Goal: Navigation & Orientation: Find specific page/section

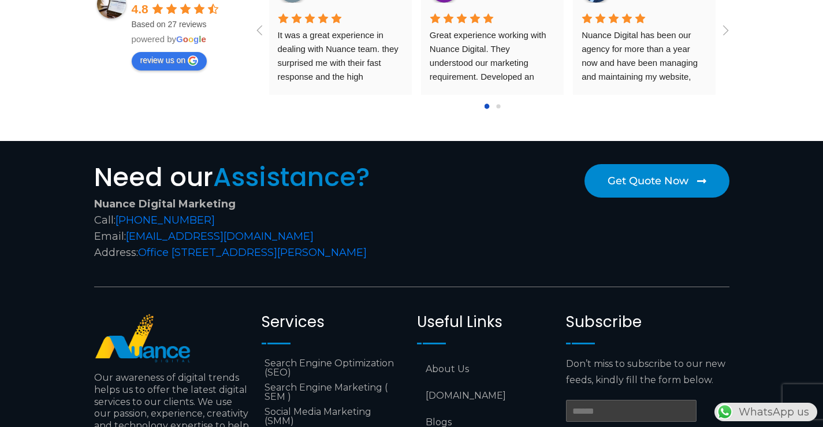
scroll to position [4678, 0]
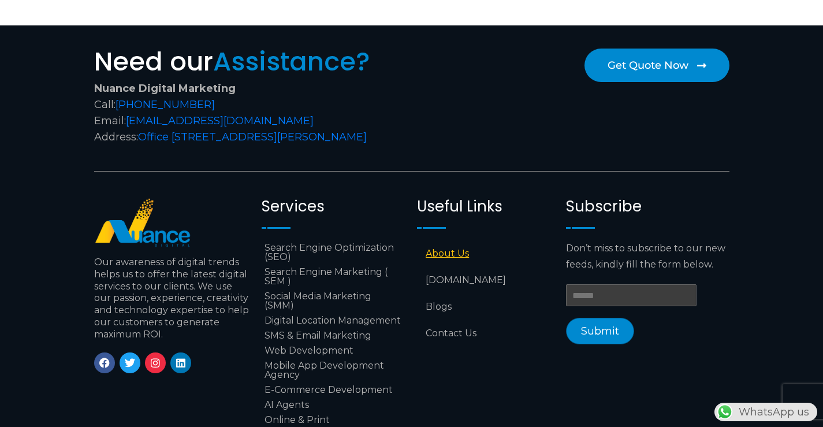
click at [447, 255] on link "About Us" at bounding box center [485, 253] width 137 height 27
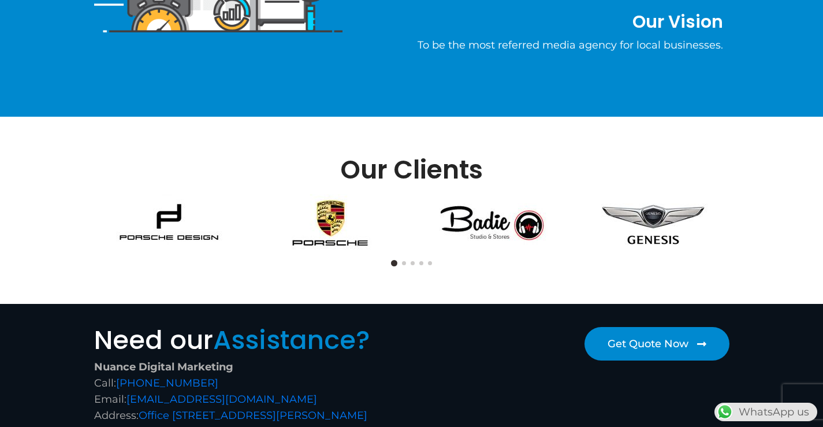
scroll to position [751, 0]
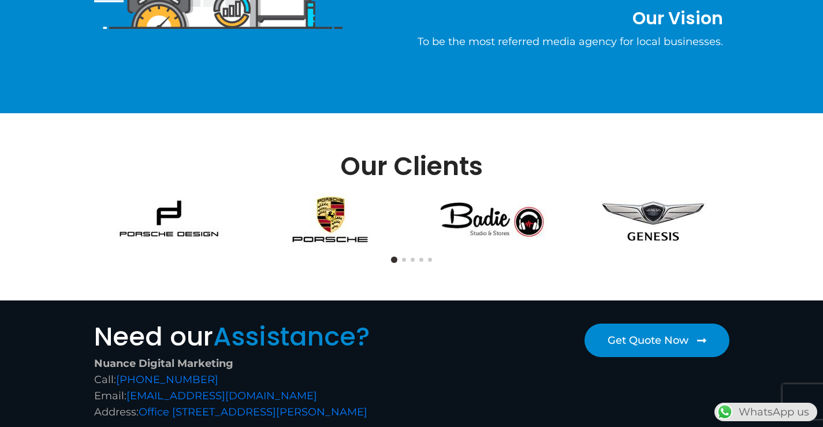
click at [404, 257] on div at bounding box center [411, 259] width 647 height 11
click at [404, 260] on button at bounding box center [404, 260] width 4 height 4
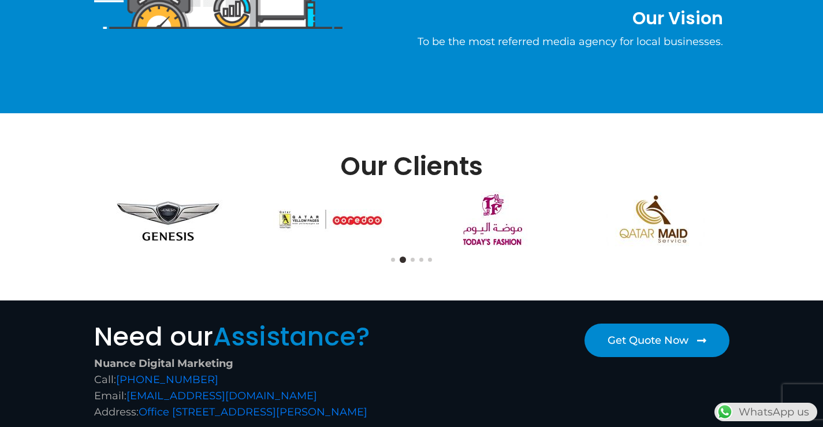
click at [412, 260] on button at bounding box center [413, 260] width 4 height 4
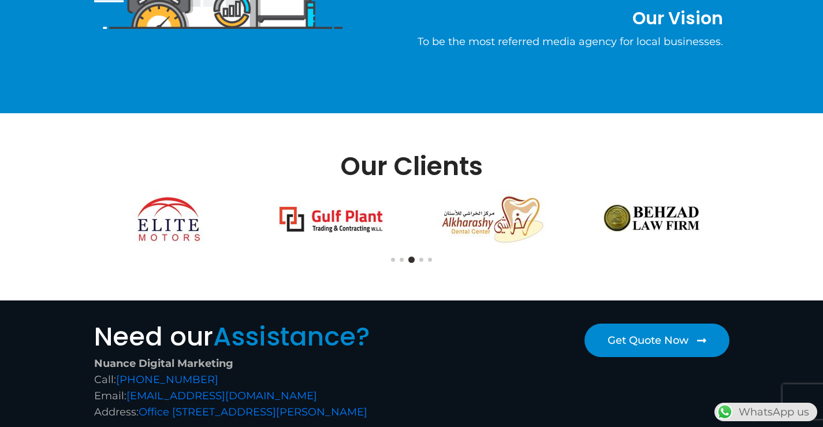
click at [420, 259] on button at bounding box center [421, 260] width 4 height 4
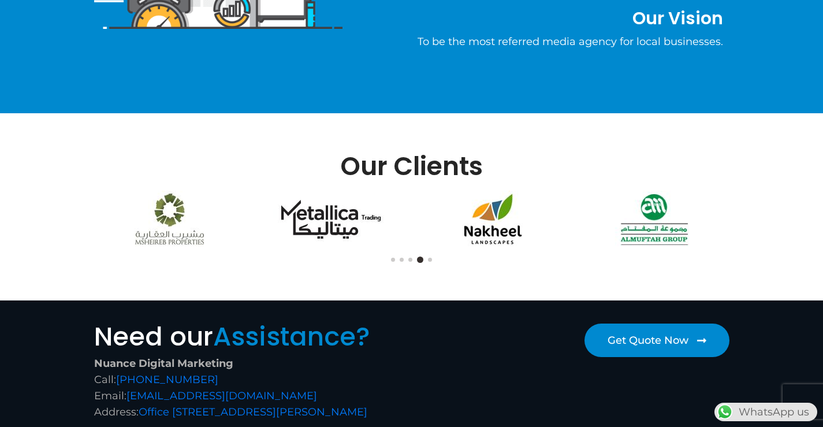
click at [430, 262] on div at bounding box center [411, 259] width 647 height 11
click at [430, 260] on button at bounding box center [430, 260] width 4 height 4
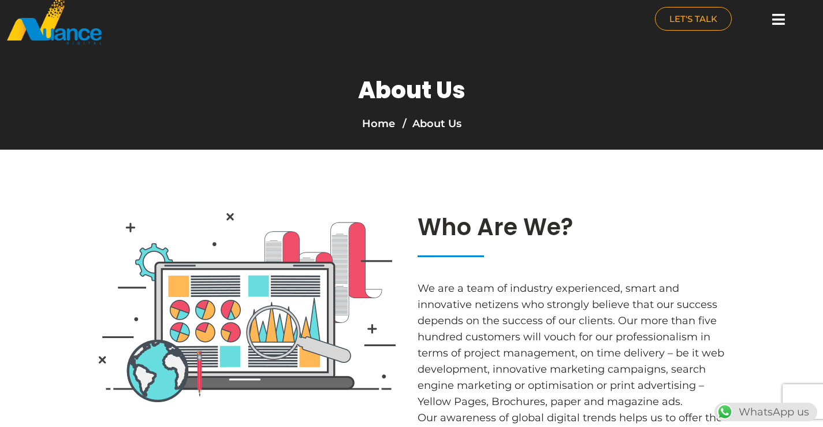
scroll to position [0, 0]
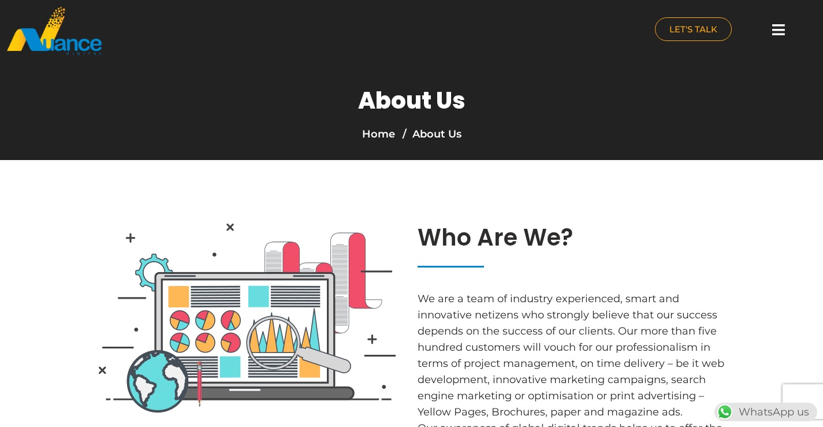
click at [784, 25] on icon at bounding box center [778, 30] width 13 height 14
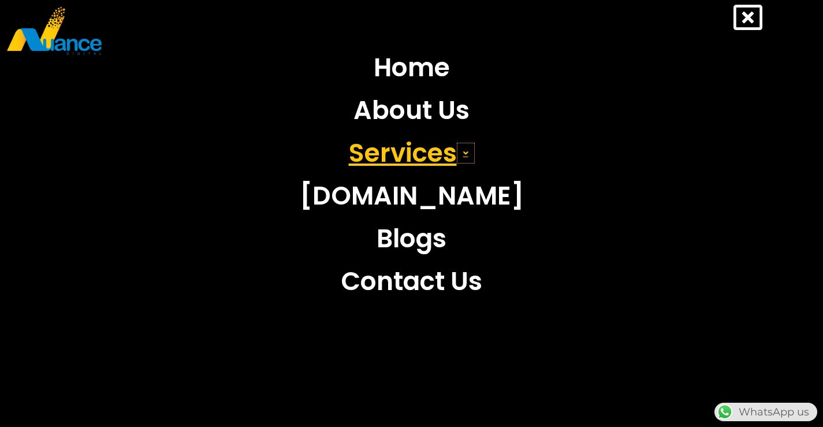
click at [463, 153] on span at bounding box center [466, 153] width 18 height 21
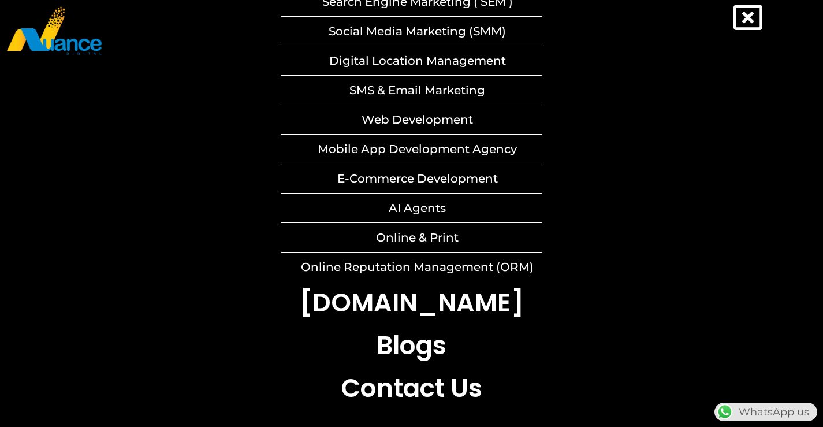
click at [754, 16] on icon at bounding box center [748, 17] width 29 height 29
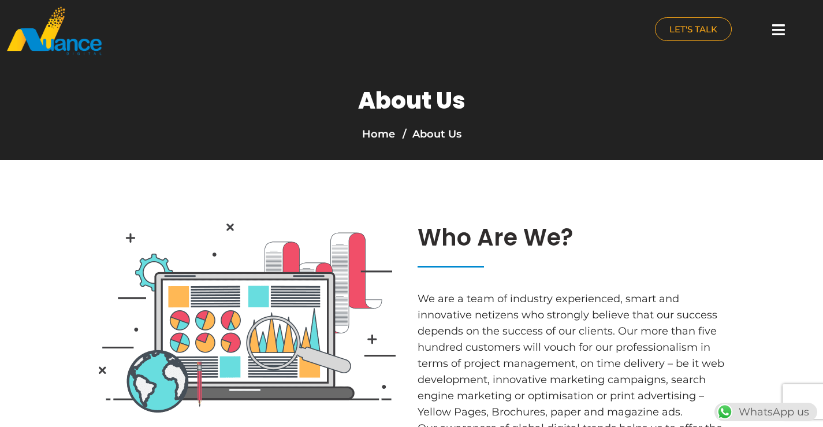
click at [783, 28] on icon at bounding box center [778, 30] width 13 height 14
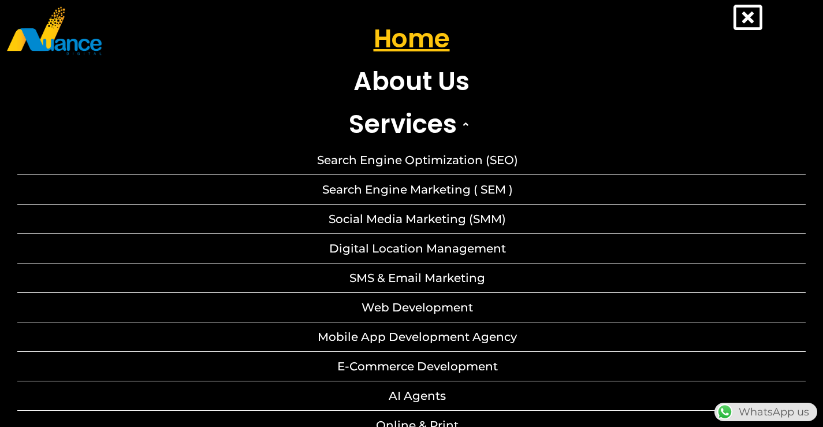
click at [427, 44] on link "Home" at bounding box center [411, 38] width 788 height 43
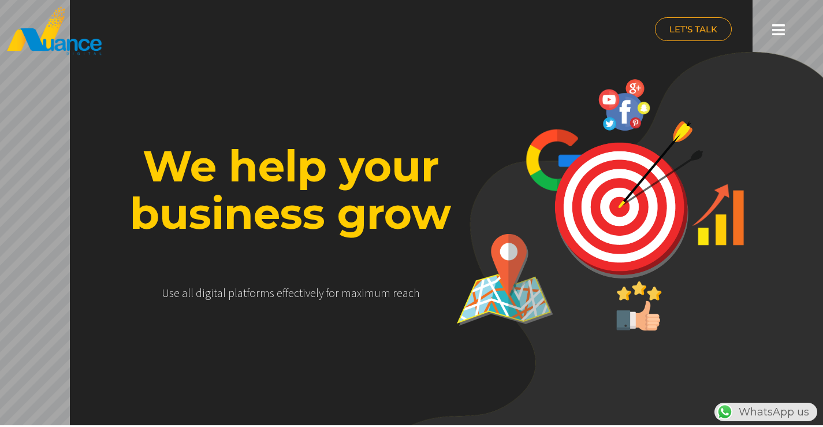
scroll to position [0, 304]
